Goal: Task Accomplishment & Management: Complete application form

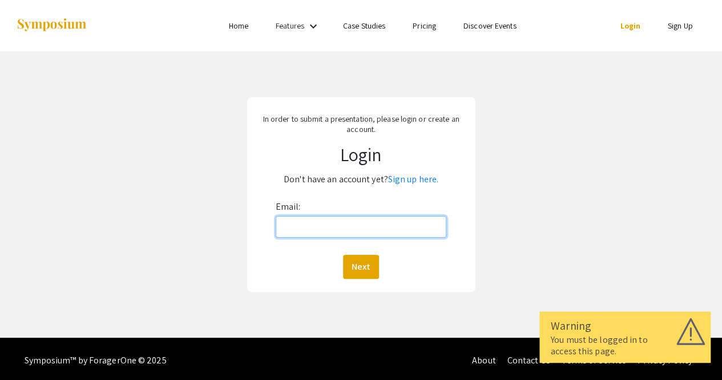
click at [336, 222] on input "Email:" at bounding box center [361, 227] width 171 height 22
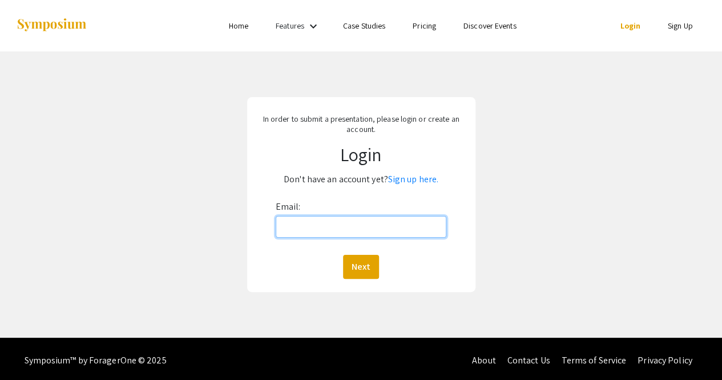
type input "[EMAIL_ADDRESS][PERSON_NAME][DOMAIN_NAME]"
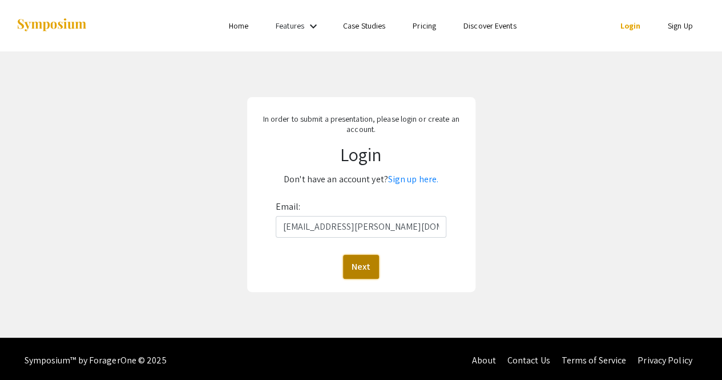
click at [365, 268] on button "Next" at bounding box center [361, 267] width 36 height 24
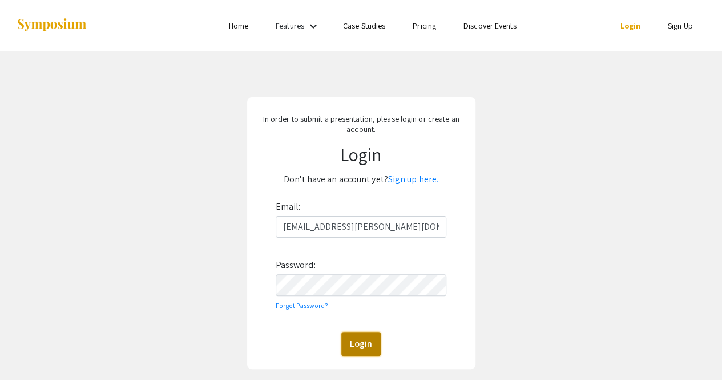
click at [353, 344] on button "Login" at bounding box center [360, 344] width 39 height 24
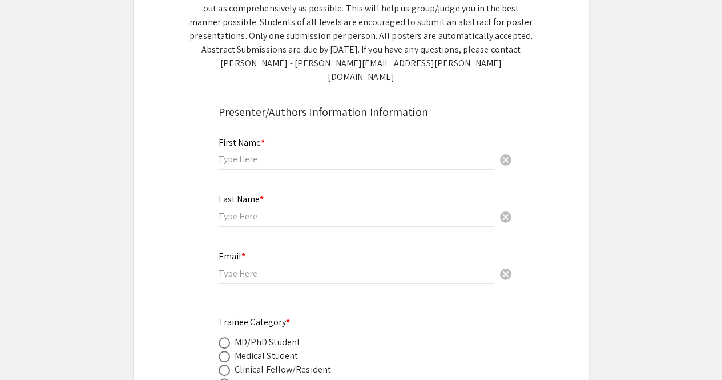
scroll to position [251, 0]
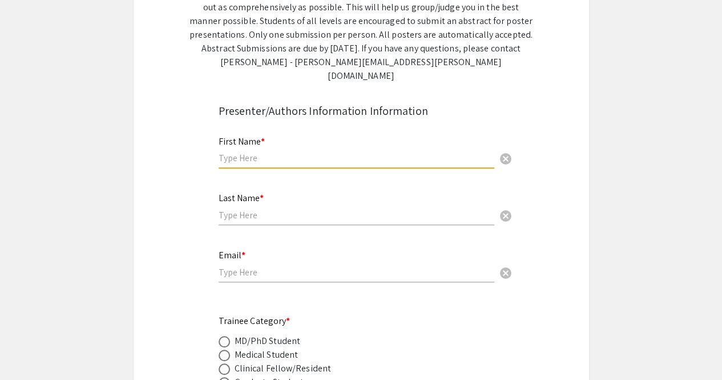
click at [288, 152] on input "text" at bounding box center [357, 158] width 276 height 12
type input "VIRAT"
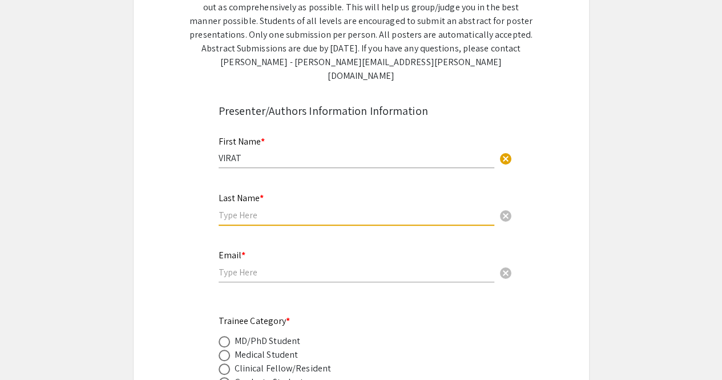
click at [264, 209] on input "text" at bounding box center [357, 215] width 276 height 12
type input "[PERSON_NAME]"
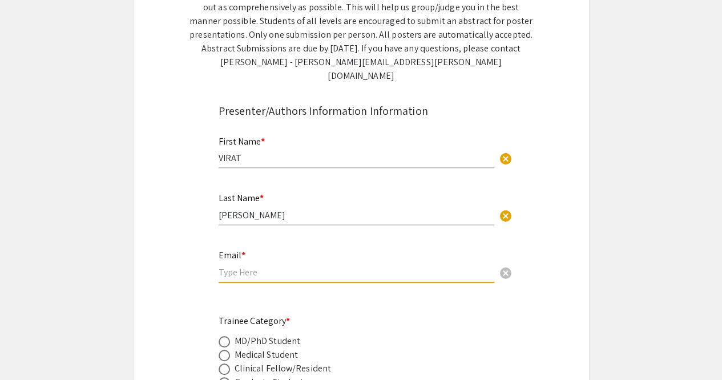
click at [240, 266] on input "email" at bounding box center [357, 272] width 276 height 12
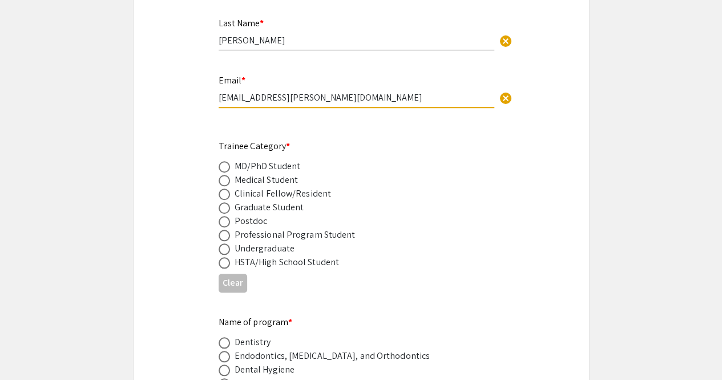
scroll to position [433, 0]
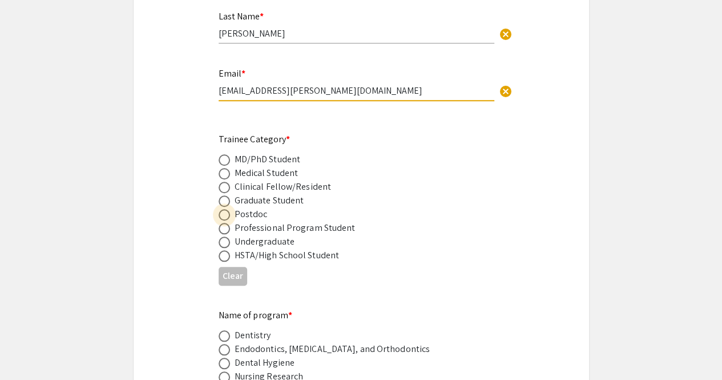
type input "[EMAIL_ADDRESS][PERSON_NAME][DOMAIN_NAME]"
click at [223, 209] on span at bounding box center [224, 214] width 11 height 11
click at [223, 209] on input "radio" at bounding box center [224, 214] width 11 height 11
radio input "true"
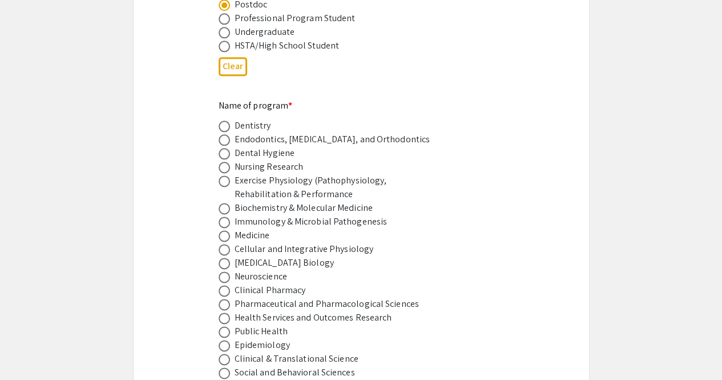
scroll to position [650, 0]
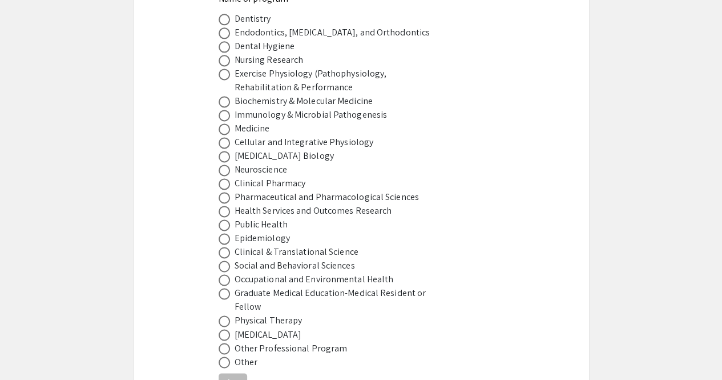
scroll to position [751, 0]
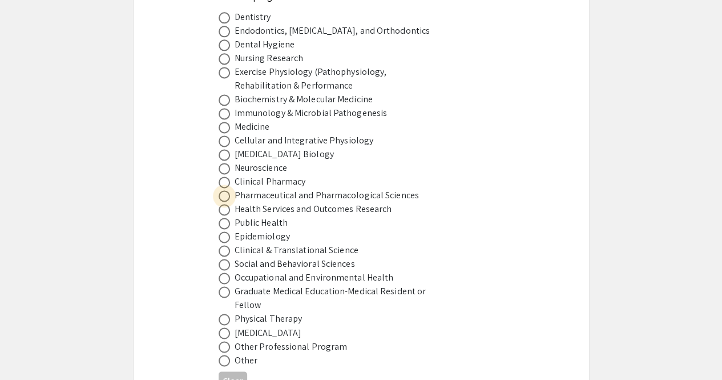
click at [224, 196] on span at bounding box center [224, 196] width 0 height 0
click at [224, 190] on input "radio" at bounding box center [224, 195] width 11 height 11
radio input "true"
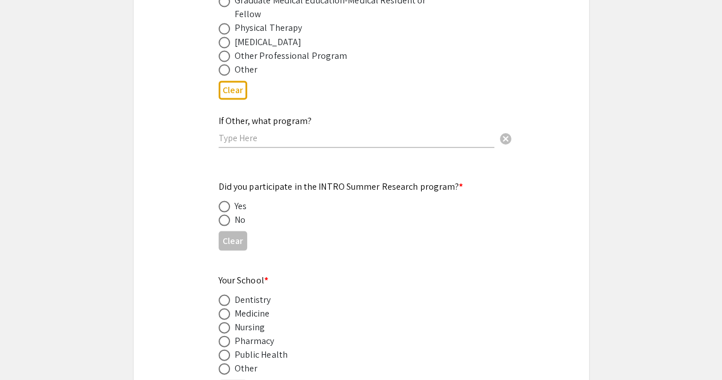
scroll to position [1046, 0]
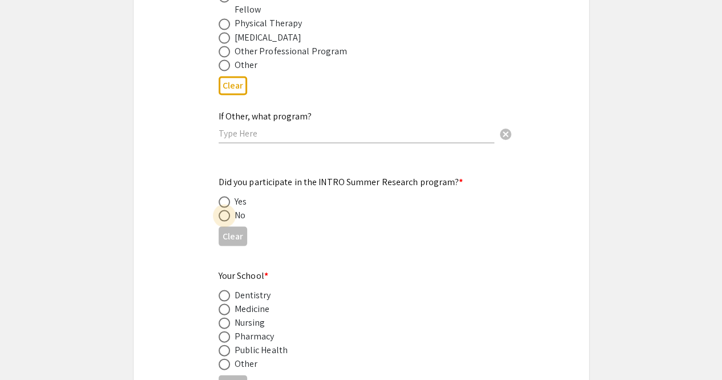
click at [224, 215] on span at bounding box center [224, 215] width 0 height 0
click at [224, 210] on input "radio" at bounding box center [224, 215] width 11 height 11
radio input "true"
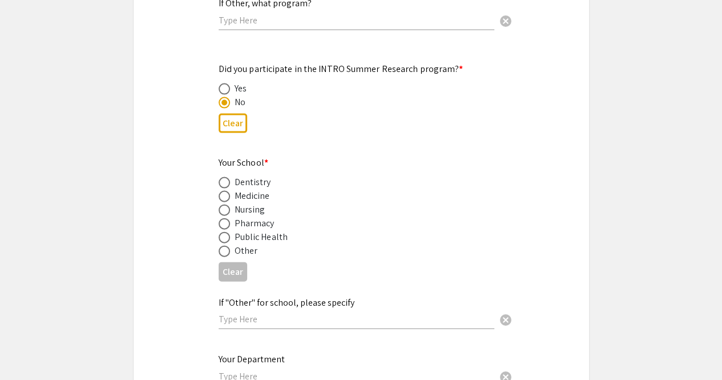
scroll to position [1160, 0]
click at [224, 222] on span at bounding box center [224, 222] width 0 height 0
click at [224, 216] on input "radio" at bounding box center [224, 221] width 11 height 11
radio input "true"
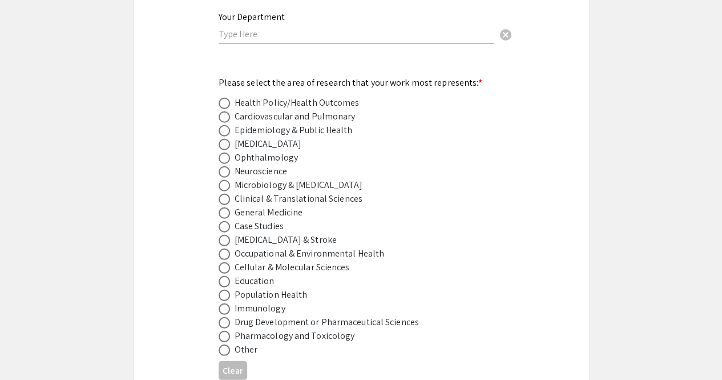
scroll to position [1507, 0]
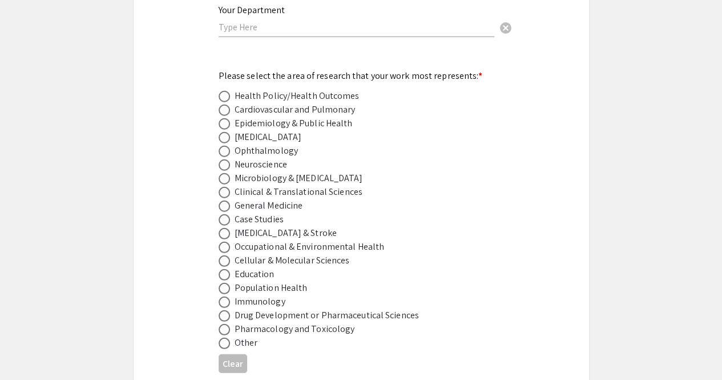
click at [198, 211] on div "Symposium Presentation Submission [PERSON_NAME] and WV IDeA Research Conference…" at bounding box center [361, 131] width 457 height 3150
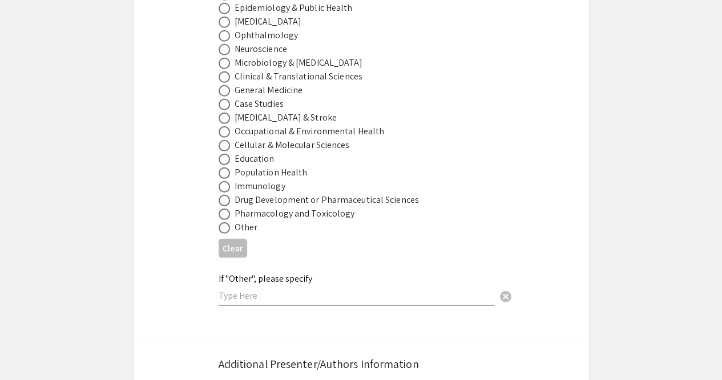
scroll to position [1625, 0]
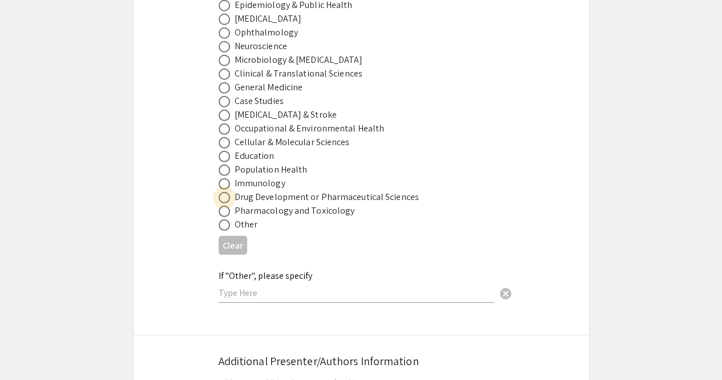
click at [226, 192] on span at bounding box center [224, 197] width 11 height 11
click at [226, 192] on input "radio" at bounding box center [224, 197] width 11 height 11
radio input "true"
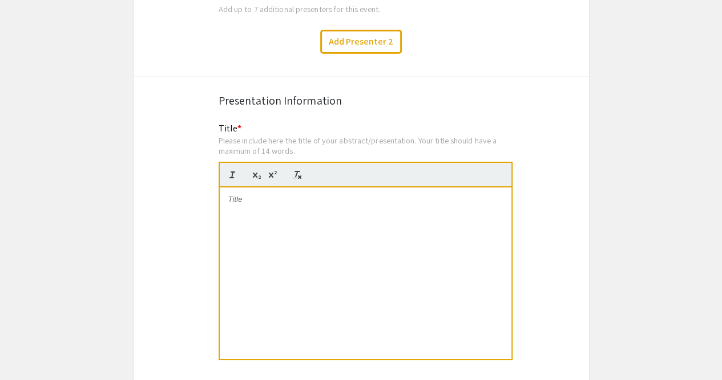
scroll to position [2004, 0]
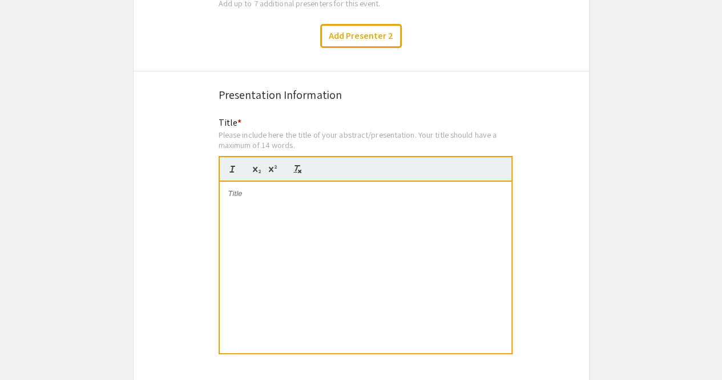
click at [301, 198] on div at bounding box center [366, 267] width 292 height 171
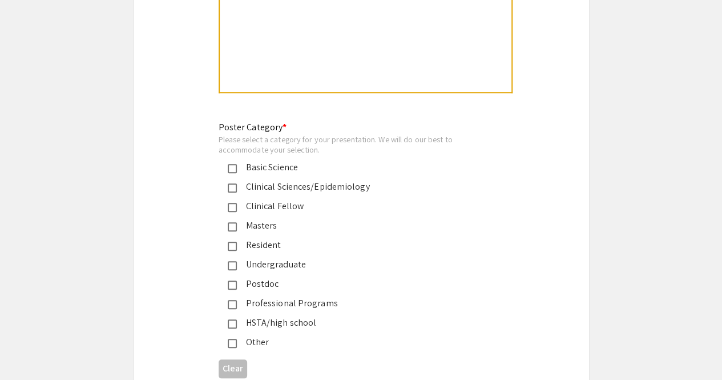
scroll to position [2575, 0]
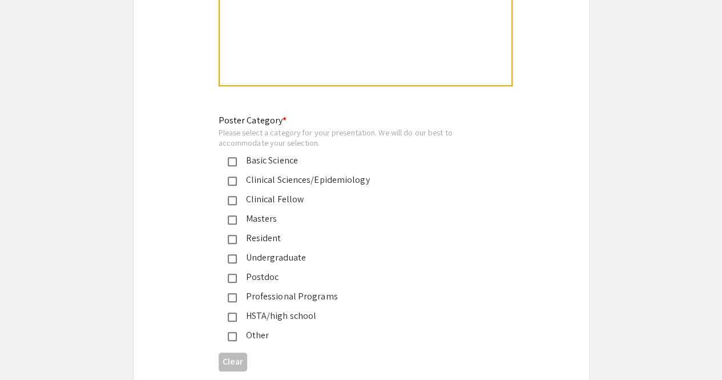
click at [235, 273] on mat-pseudo-checkbox at bounding box center [232, 277] width 9 height 9
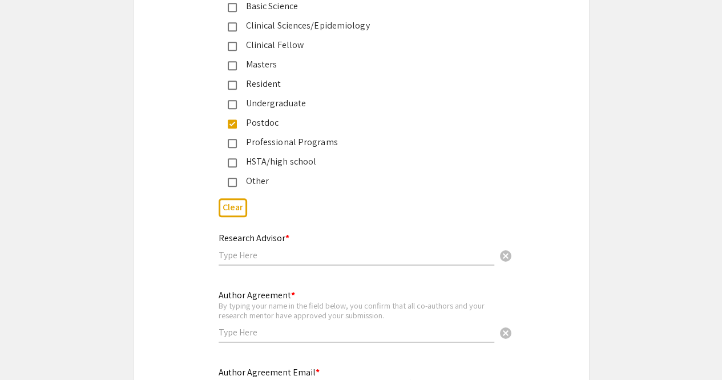
scroll to position [2774, 0]
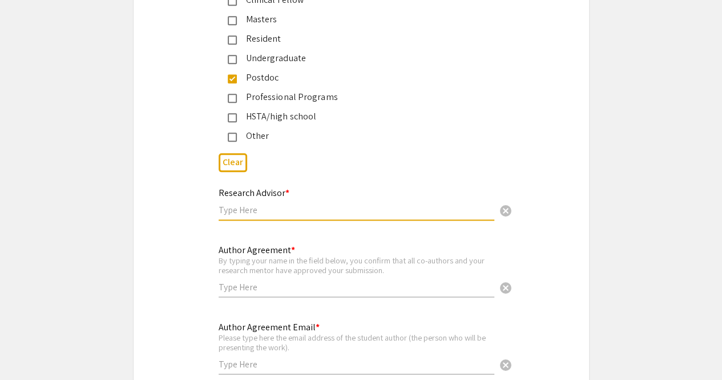
click at [328, 204] on input "text" at bounding box center [357, 210] width 276 height 12
click at [275, 204] on input "[PERSON_NAME]" at bounding box center [357, 210] width 276 height 12
type input "[PERSON_NAME]"
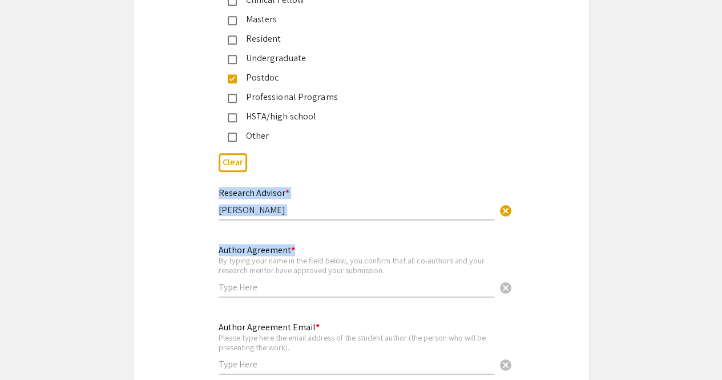
drag, startPoint x: 263, startPoint y: 194, endPoint x: 336, endPoint y: 273, distance: 107.5
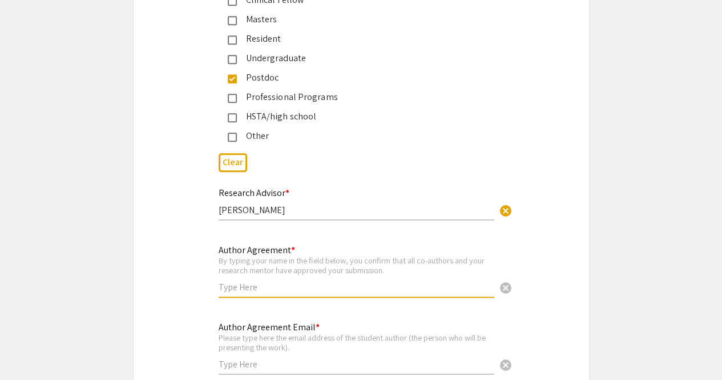
click at [336, 281] on input "text" at bounding box center [357, 287] width 276 height 12
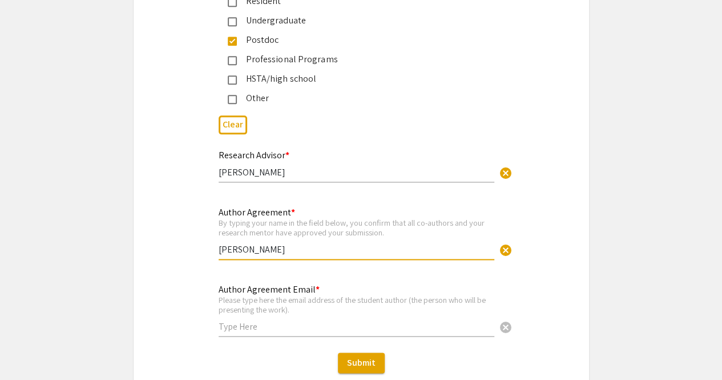
scroll to position [2877, 0]
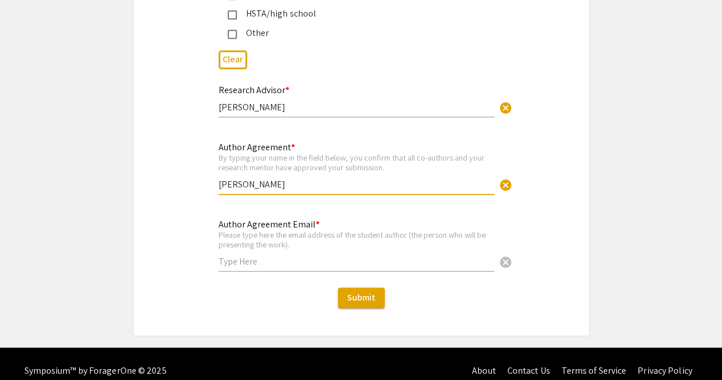
type input "[PERSON_NAME]"
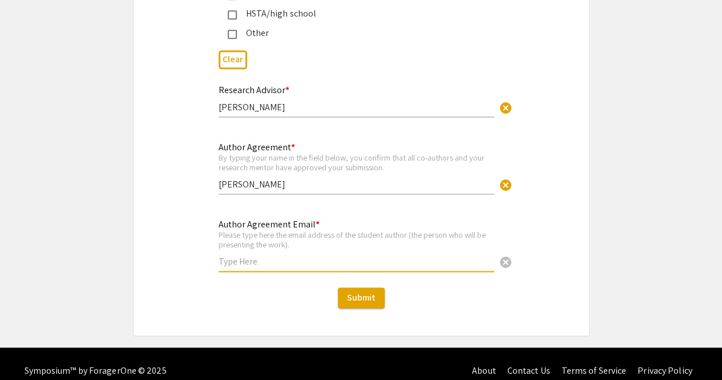
click at [279, 255] on input "text" at bounding box center [357, 261] width 276 height 12
type input "[EMAIL_ADDRESS][PERSON_NAME][DOMAIN_NAME]"
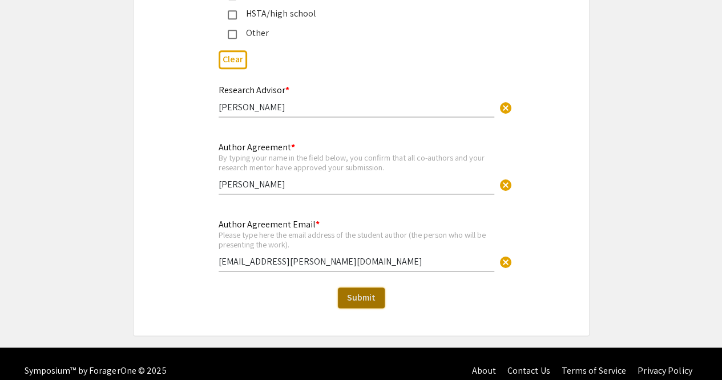
click at [368, 291] on span "Submit" at bounding box center [361, 297] width 29 height 12
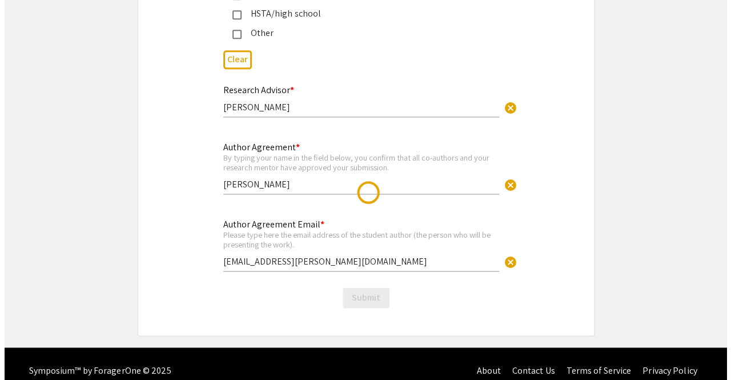
scroll to position [0, 0]
